Goal: Transaction & Acquisition: Purchase product/service

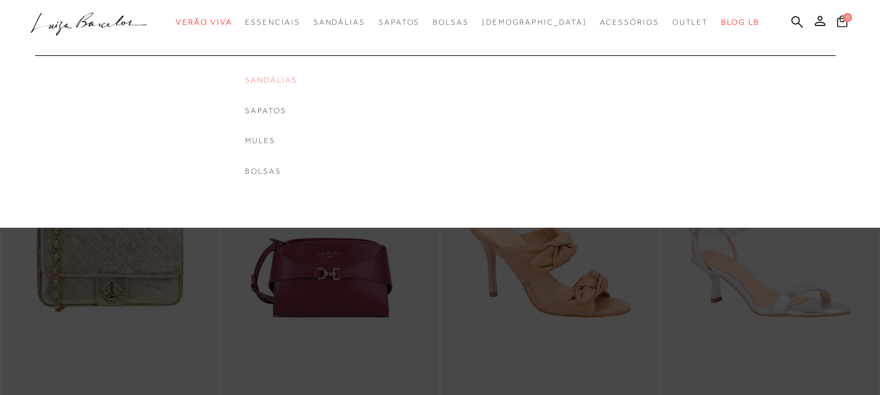
click at [297, 77] on link "Sandálias" at bounding box center [271, 80] width 52 height 11
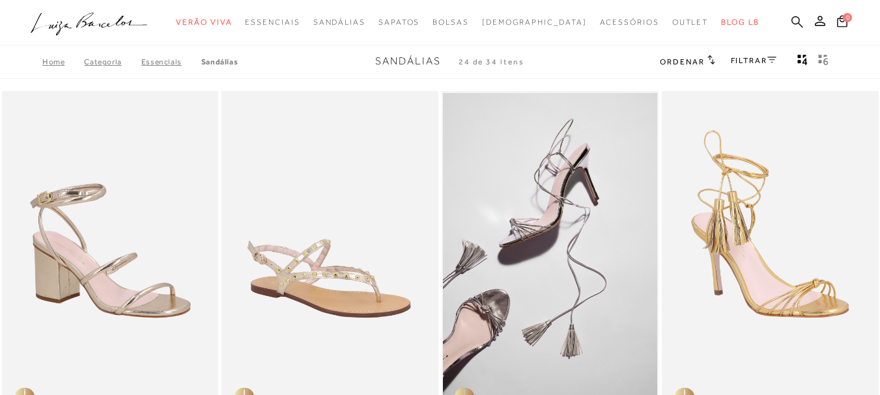
click at [792, 23] on icon at bounding box center [798, 22] width 12 height 12
click at [792, 21] on icon at bounding box center [798, 22] width 12 height 12
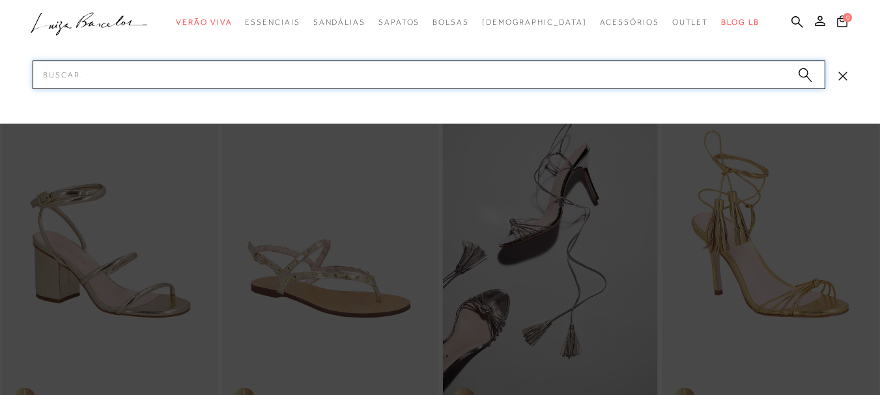
click at [162, 72] on input "Pesquisar" at bounding box center [429, 75] width 793 height 29
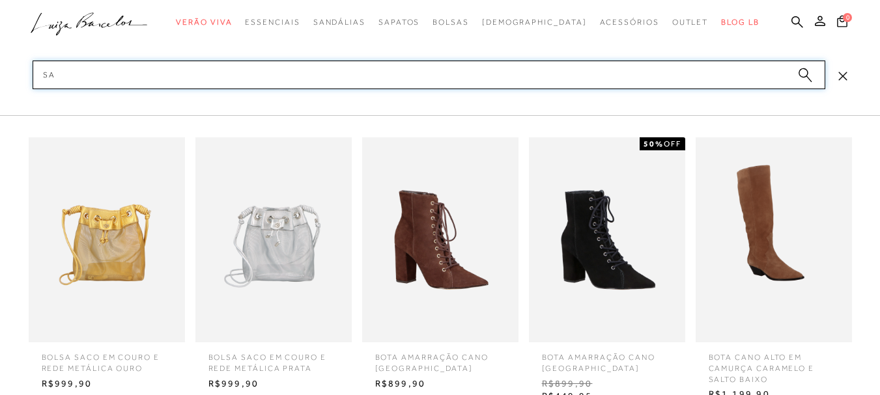
click at [158, 75] on input "sa" at bounding box center [429, 75] width 793 height 29
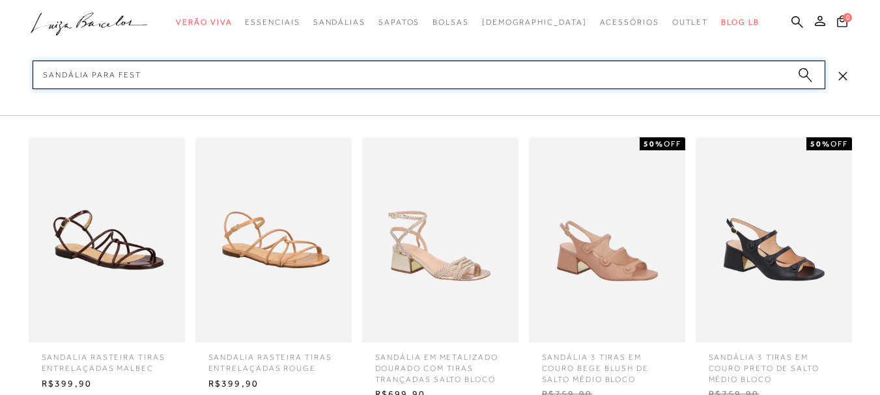
type input "sandália para festa"
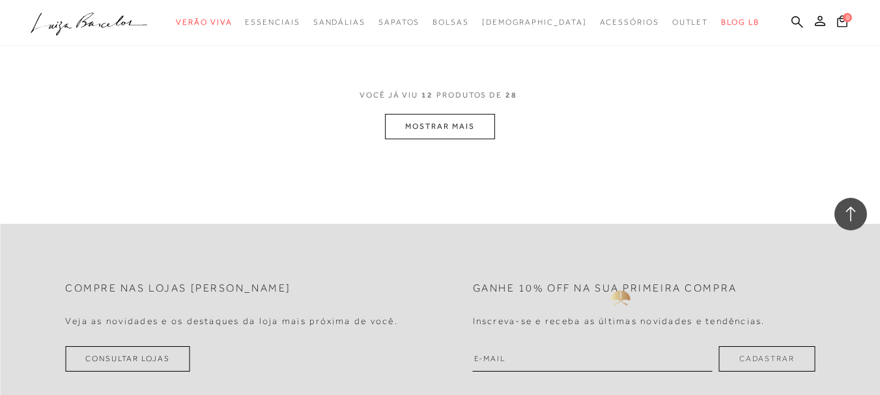
scroll to position [1368, 0]
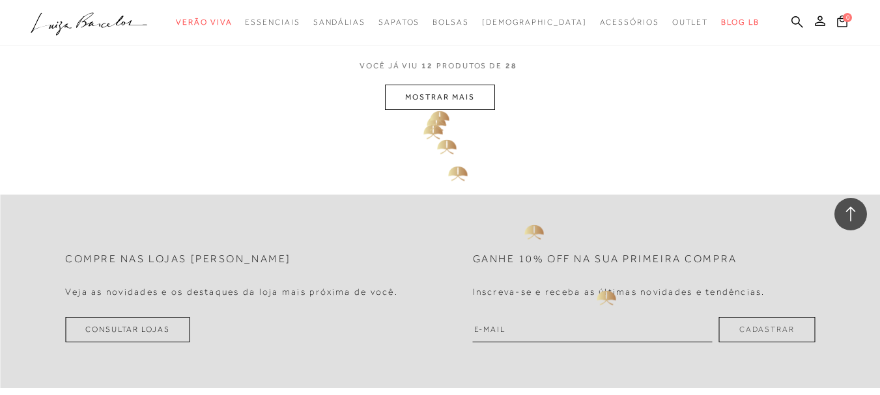
click at [436, 100] on button "MOSTRAR MAIS" at bounding box center [439, 97] width 109 height 25
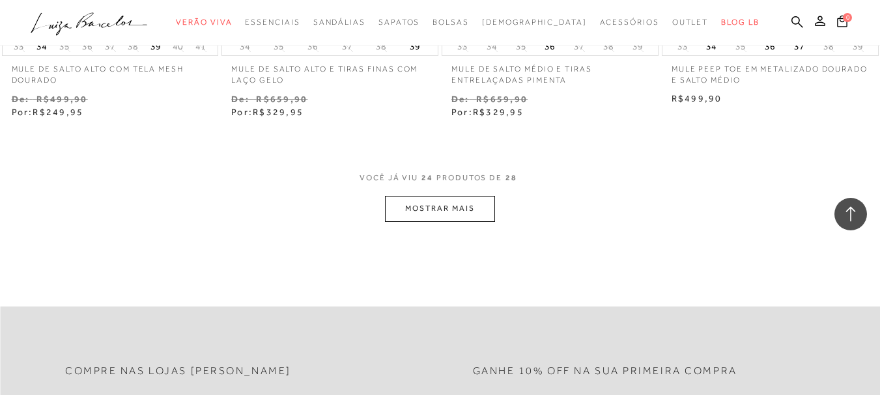
scroll to position [2541, 0]
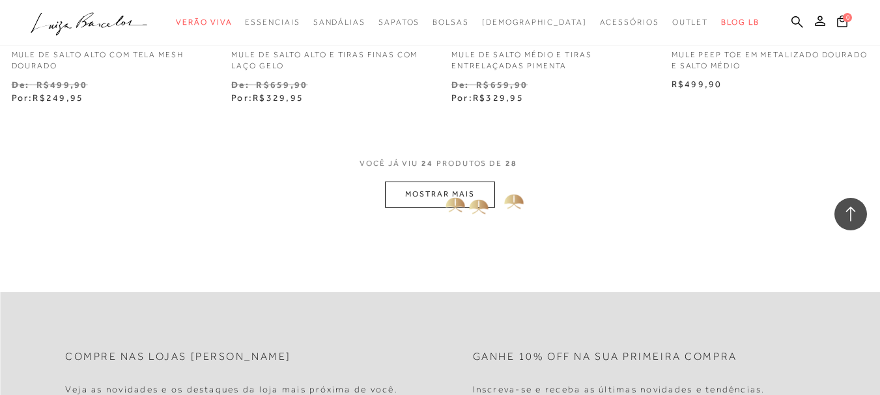
click at [452, 193] on button "MOSTRAR MAIS" at bounding box center [439, 194] width 109 height 25
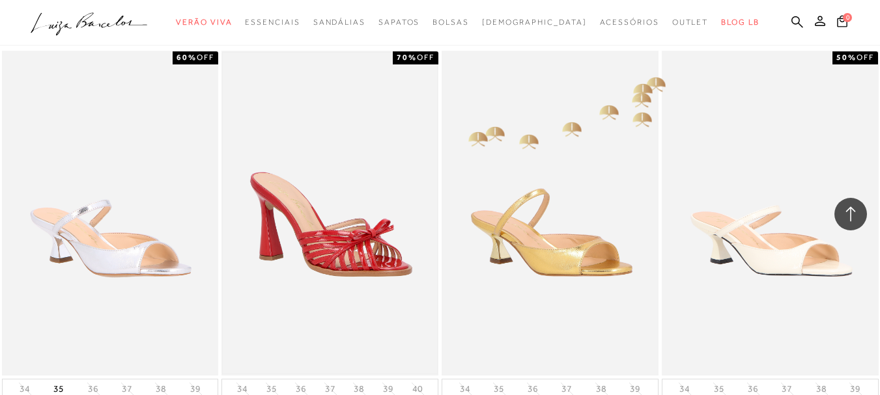
scroll to position [2606, 0]
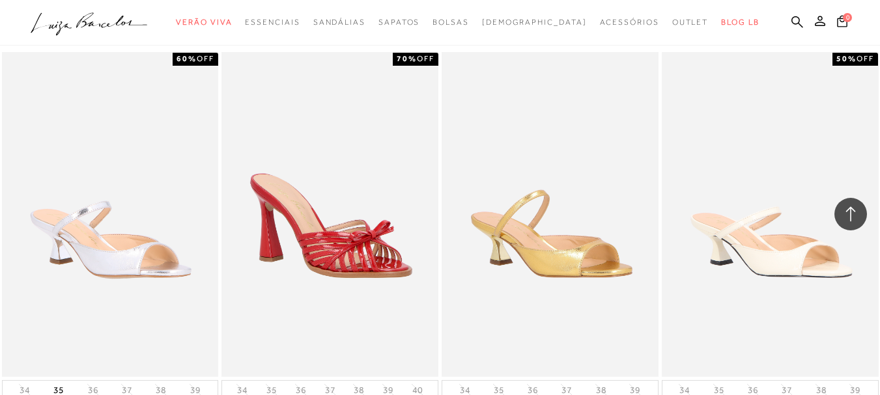
scroll to position [628, 0]
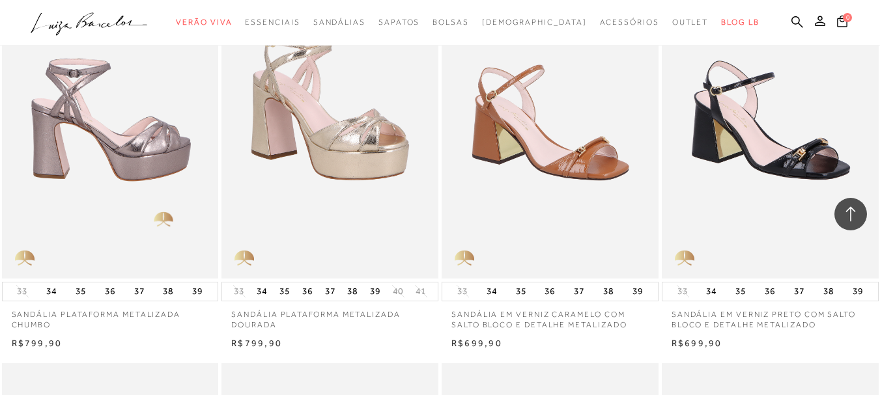
scroll to position [1368, 0]
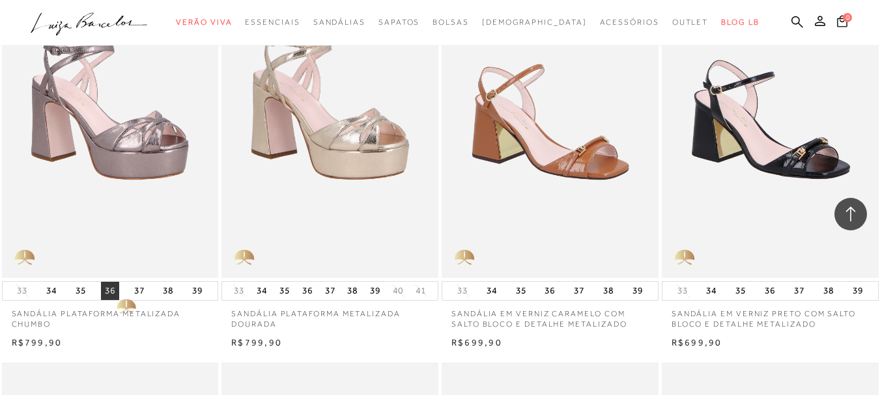
click at [115, 290] on button "36" at bounding box center [110, 291] width 18 height 18
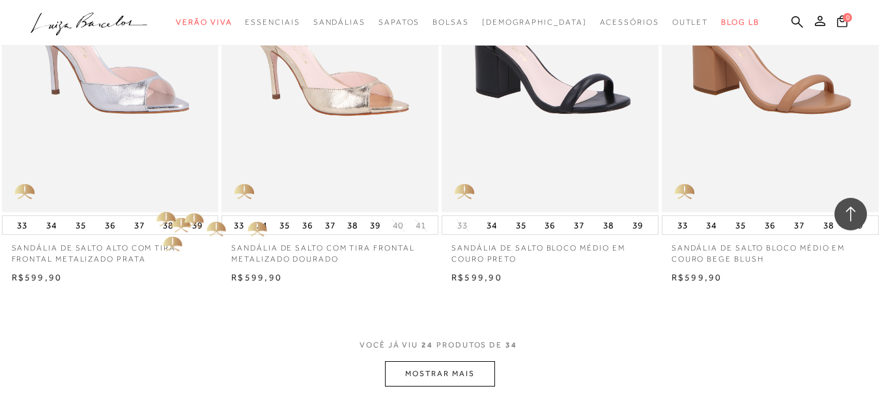
scroll to position [2411, 0]
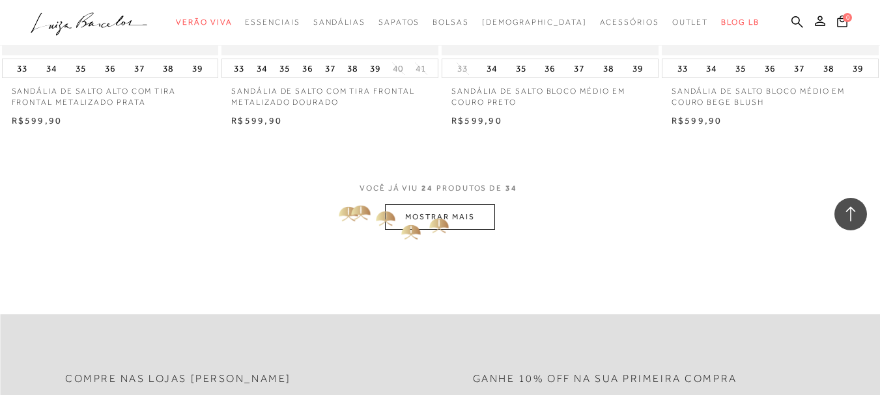
click at [431, 213] on button "MOSTRAR MAIS" at bounding box center [439, 217] width 109 height 25
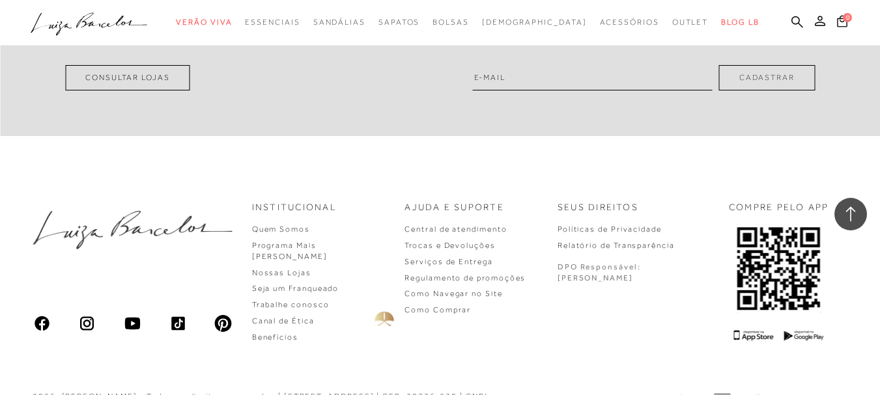
scroll to position [3847, 0]
